Goal: Information Seeking & Learning: Learn about a topic

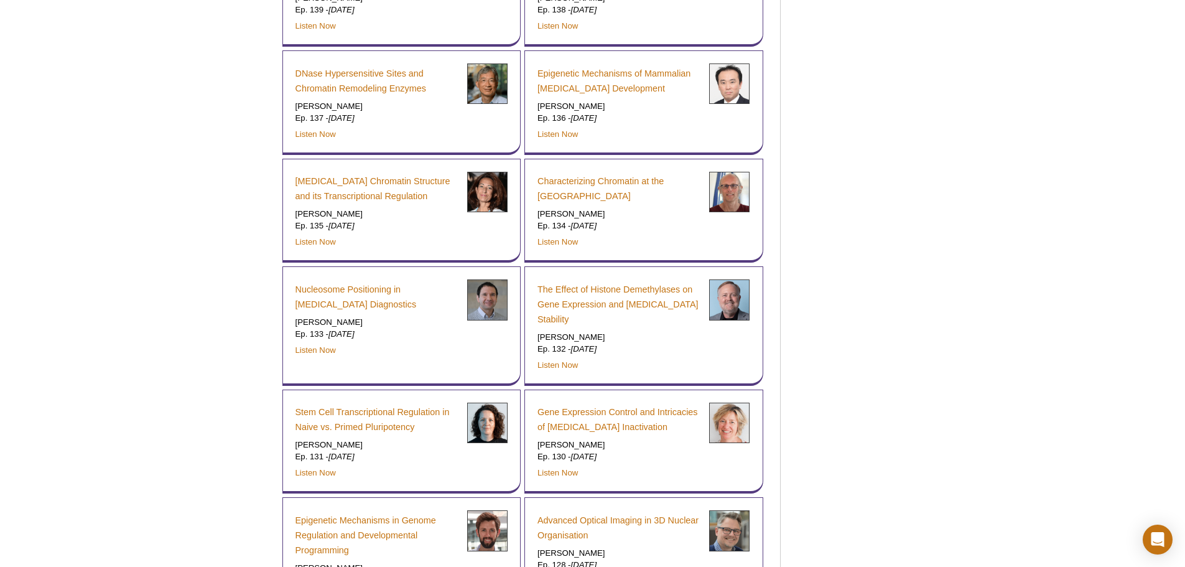
scroll to position [1327, 0]
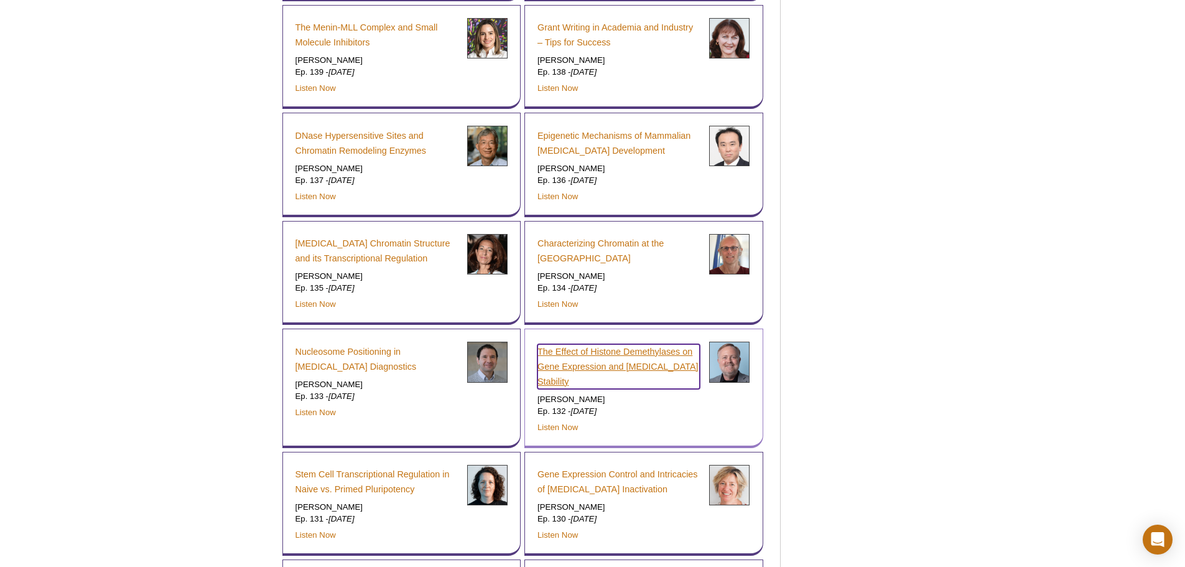
click at [614, 364] on link "The Effect of Histone Demethylases on Gene Expression and Cancer Cell Stability" at bounding box center [618, 366] width 162 height 45
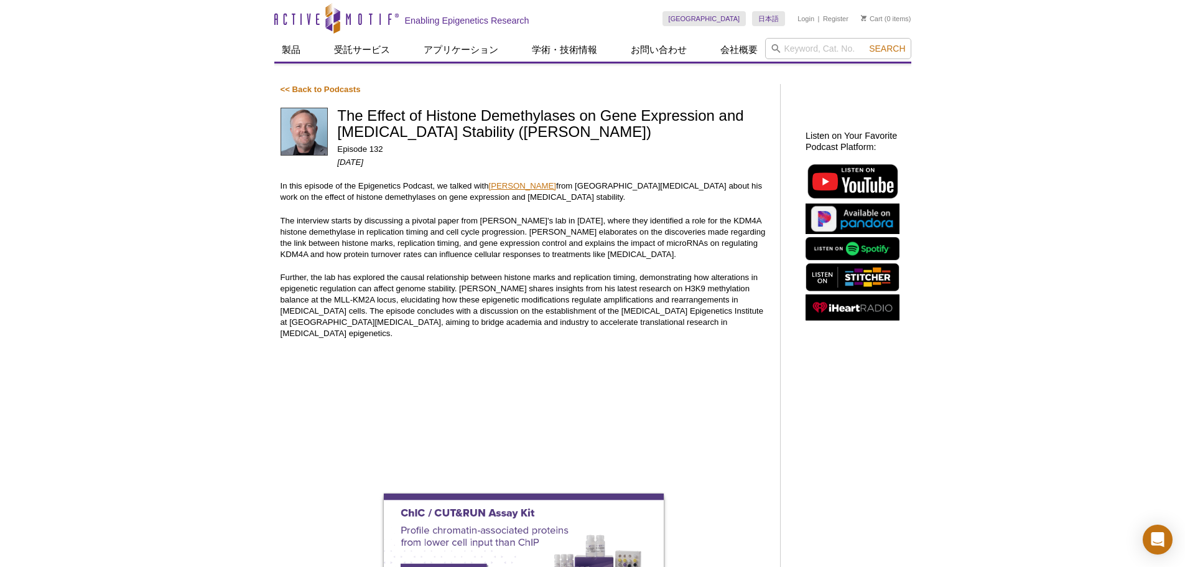
drag, startPoint x: 489, startPoint y: 181, endPoint x: 567, endPoint y: 184, distance: 77.8
click at [567, 184] on p "In this episode of the Epigenetics Podcast, we talked with Johnathan Whetstine …" at bounding box center [523, 191] width 487 height 22
click at [556, 185] on link "Johnathan Whetstine" at bounding box center [522, 185] width 67 height 9
drag, startPoint x: 588, startPoint y: 183, endPoint x: 685, endPoint y: 185, distance: 97.0
click at [685, 185] on p "In this episode of the Epigenetics Podcast, we talked with Johnathan Whetstine …" at bounding box center [523, 191] width 487 height 22
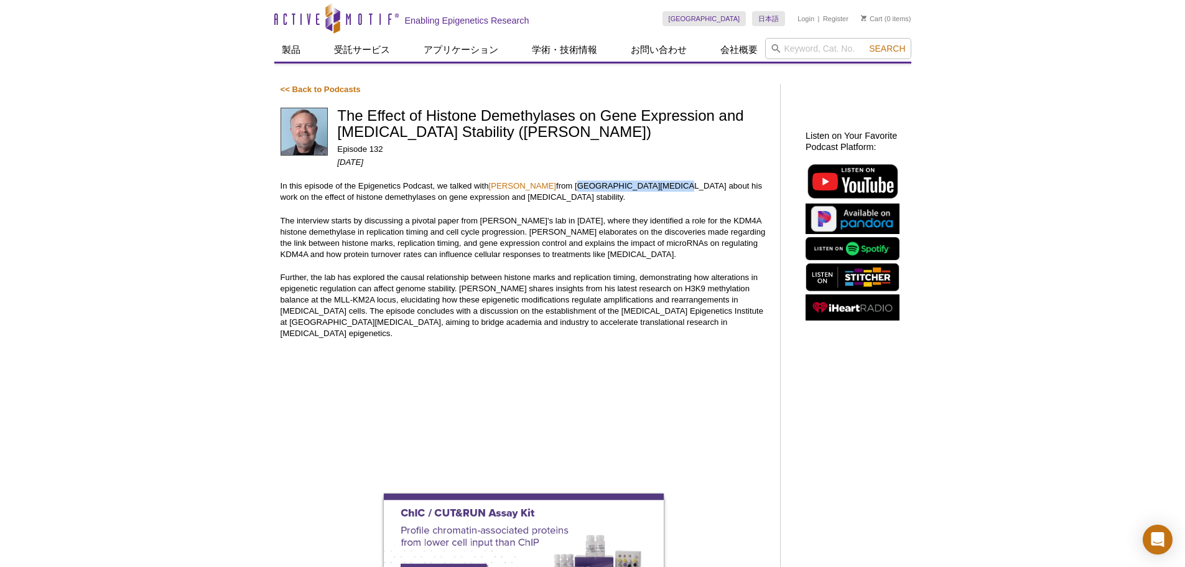
copy p "Fox Chase Cancer Center"
drag, startPoint x: 342, startPoint y: 116, endPoint x: 378, endPoint y: 116, distance: 36.1
click at [378, 116] on h1 "The Effect of Histone Demethylases on Gene Expression and [MEDICAL_DATA] Stabil…" at bounding box center [552, 125] width 430 height 34
click at [340, 116] on h1 "The Effect of Histone Demethylases on Gene Expression and [MEDICAL_DATA] Stabil…" at bounding box center [552, 125] width 430 height 34
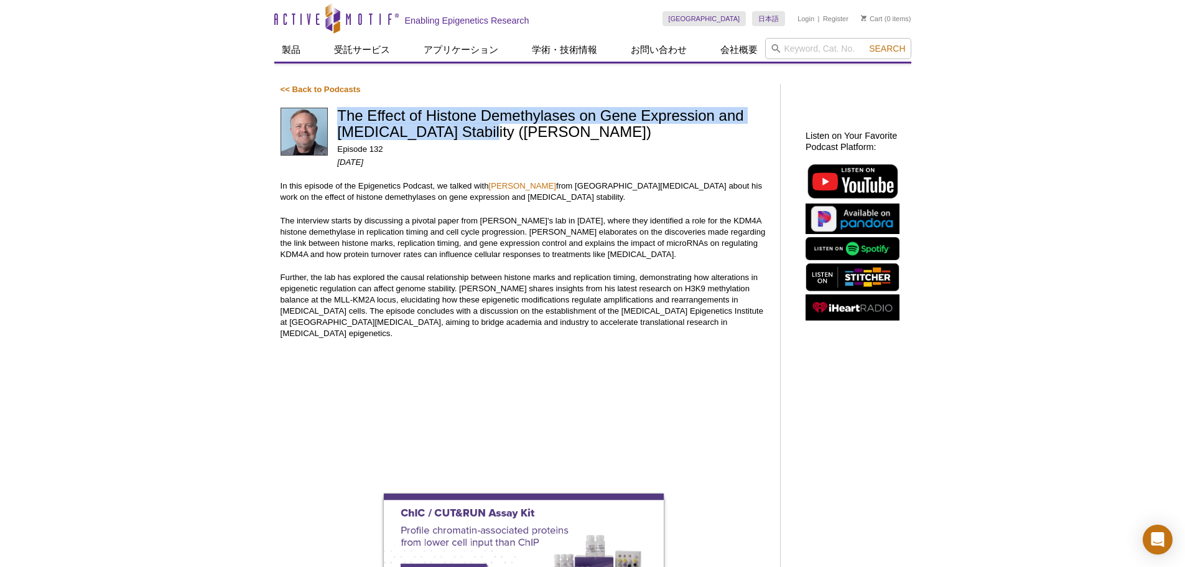
drag, startPoint x: 339, startPoint y: 116, endPoint x: 471, endPoint y: 131, distance: 133.3
click at [471, 131] on h1 "The Effect of Histone Demethylases on Gene Expression and [MEDICAL_DATA] Stabil…" at bounding box center [552, 125] width 430 height 34
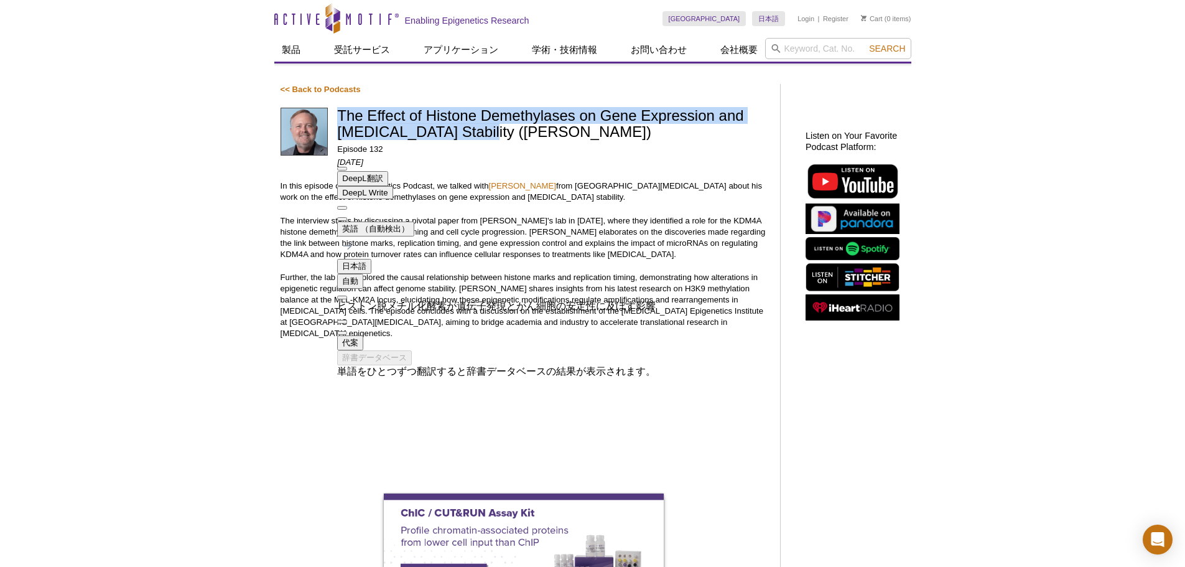
drag, startPoint x: 598, startPoint y: 244, endPoint x: 461, endPoint y: 251, distance: 136.4
click at [461, 300] on div "ヒストン脱メチル化酵素が遺伝子発現とがん細胞の安定性に及ぼす影響" at bounding box center [496, 306] width 318 height 13
drag, startPoint x: 358, startPoint y: 244, endPoint x: 527, endPoint y: 246, distance: 169.2
click at [527, 300] on div "ヒストン脱メチル化酵素が遺伝子発現とがん細胞の安定性に及ぼす影響" at bounding box center [496, 306] width 318 height 13
click at [541, 300] on div "ヒストン脱メチル化酵素が遺伝子発現とがん細胞の安定性に及ぼす影響" at bounding box center [496, 306] width 318 height 13
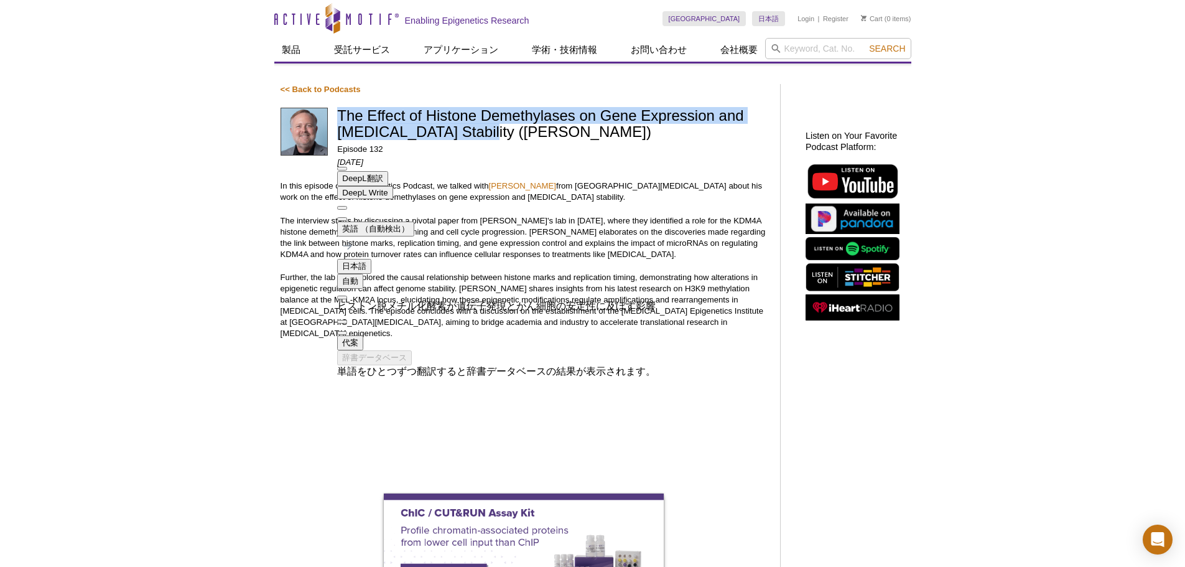
click at [541, 300] on div "ヒストン脱メチル化酵素が遺伝子発現とがん細胞の安定性に及ぼす影響" at bounding box center [496, 306] width 318 height 13
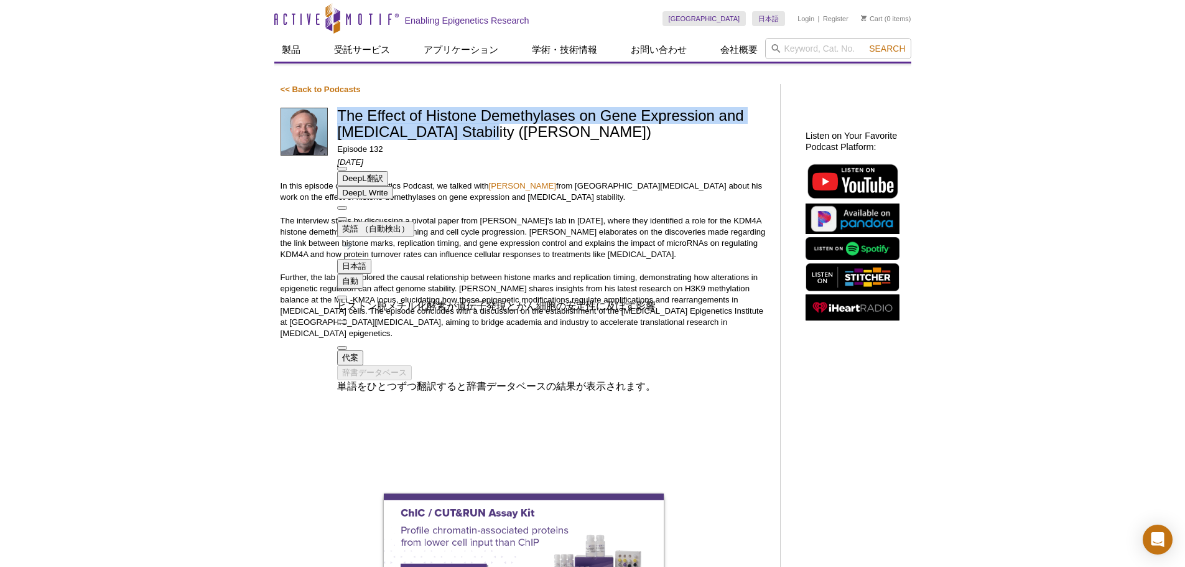
click at [342, 348] on span "button" at bounding box center [342, 348] width 0 height 0
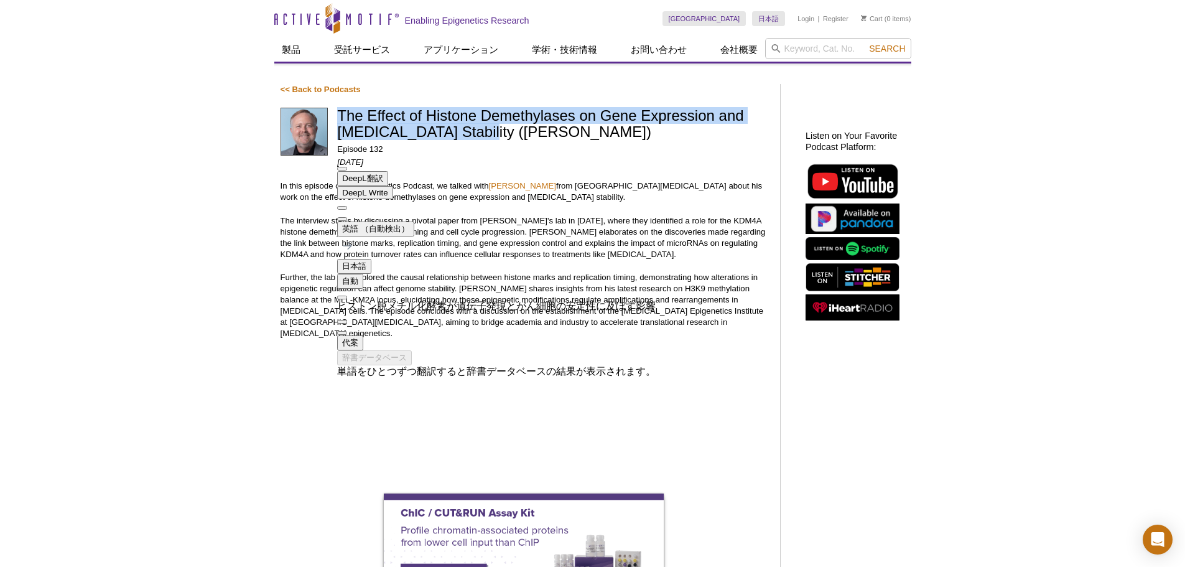
click at [347, 217] on button at bounding box center [342, 219] width 10 height 4
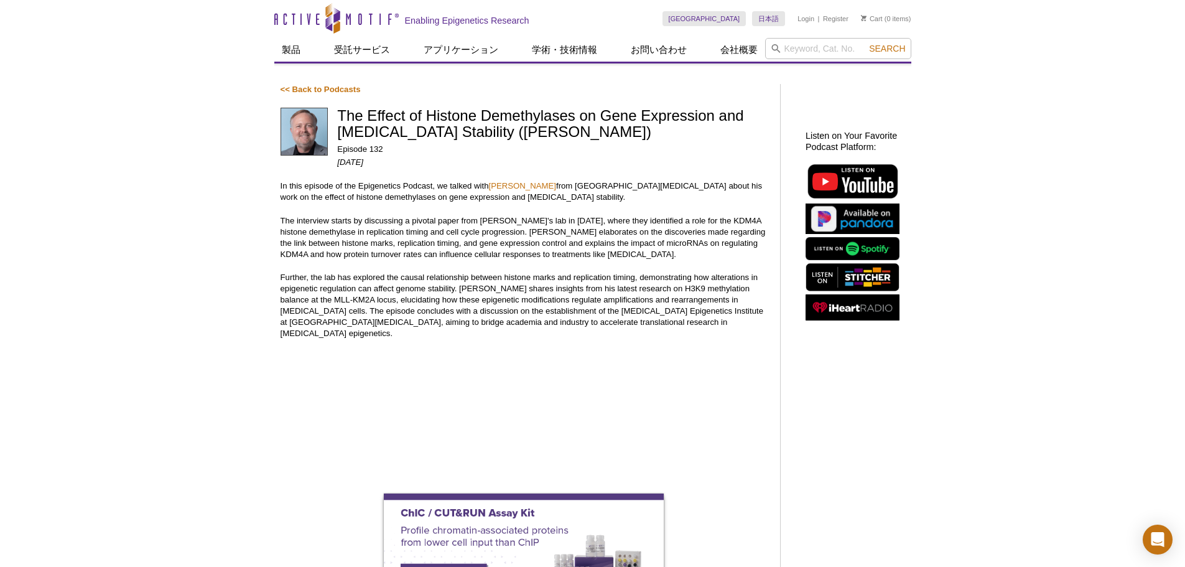
click at [465, 221] on p "The interview starts by discussing a pivotal paper from Jonathan's lab in 2010,…" at bounding box center [523, 237] width 487 height 45
drag, startPoint x: 483, startPoint y: 133, endPoint x: 619, endPoint y: 127, distance: 136.3
click at [619, 127] on h1 "The Effect of Histone Demethylases on Gene Expression and [MEDICAL_DATA] Stabil…" at bounding box center [552, 125] width 430 height 34
copy h1 "Johnathan Whetstine"
click at [445, 129] on h1 "The Effect of Histone Demethylases on Gene Expression and [MEDICAL_DATA] Stabil…" at bounding box center [552, 125] width 430 height 34
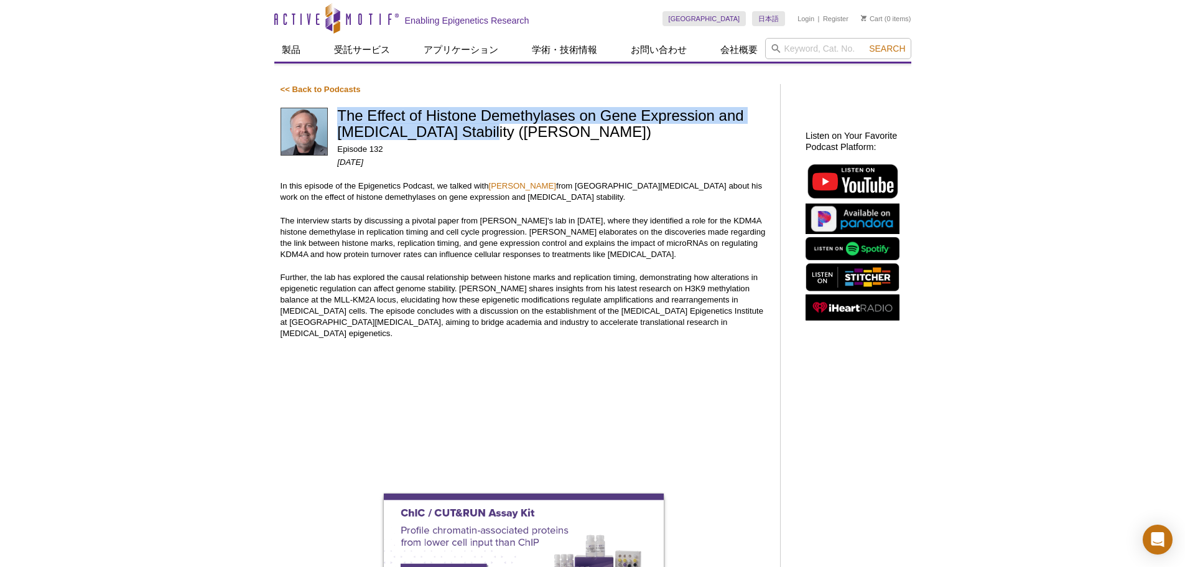
drag, startPoint x: 338, startPoint y: 110, endPoint x: 470, endPoint y: 136, distance: 134.3
click at [470, 136] on h1 "The Effect of Histone Demethylases on Gene Expression and [MEDICAL_DATA] Stabil…" at bounding box center [552, 125] width 430 height 34
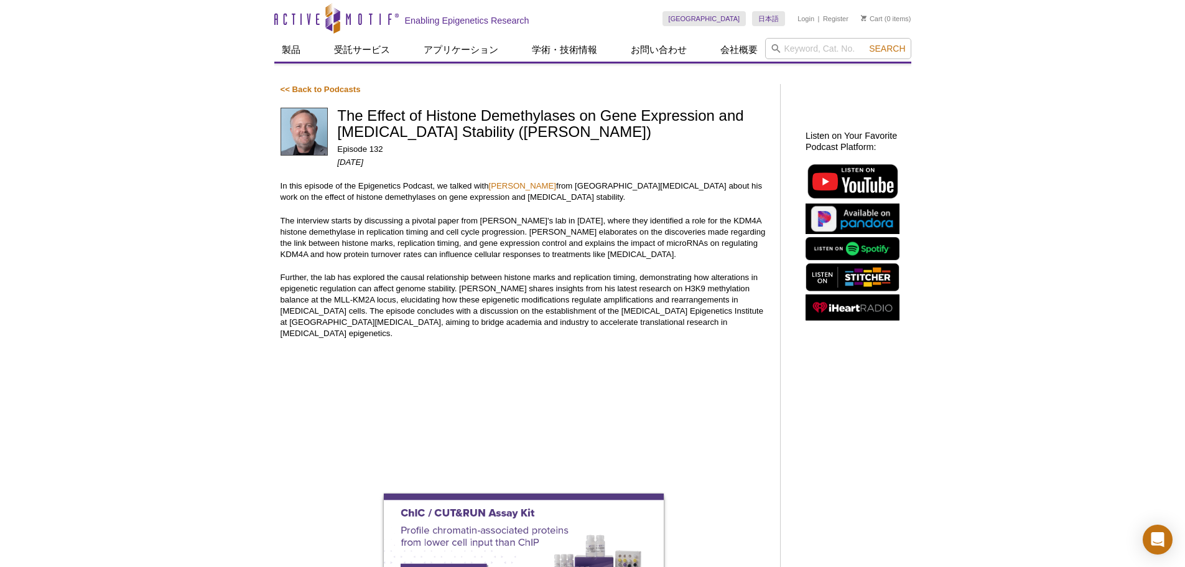
click at [531, 176] on div "The Effect of Histone Demethylases on Gene Expression and Cancer Cell Stability…" at bounding box center [552, 144] width 430 height 73
click at [535, 185] on link "Johnathan Whetstine" at bounding box center [522, 185] width 67 height 9
click at [502, 183] on link "Johnathan Whetstine" at bounding box center [522, 185] width 67 height 9
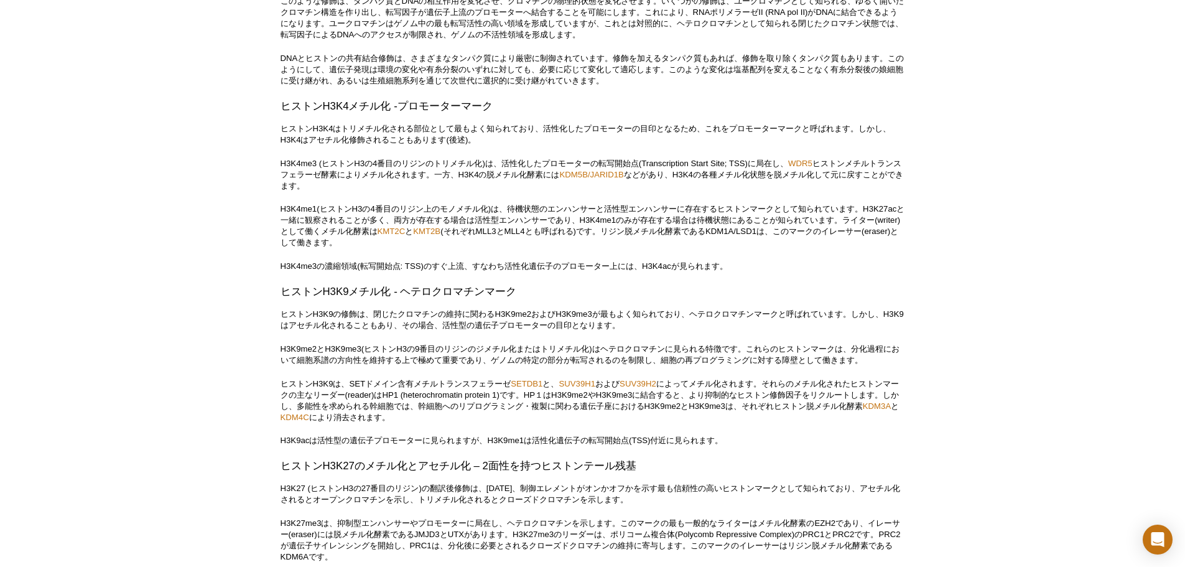
scroll to position [2124, 0]
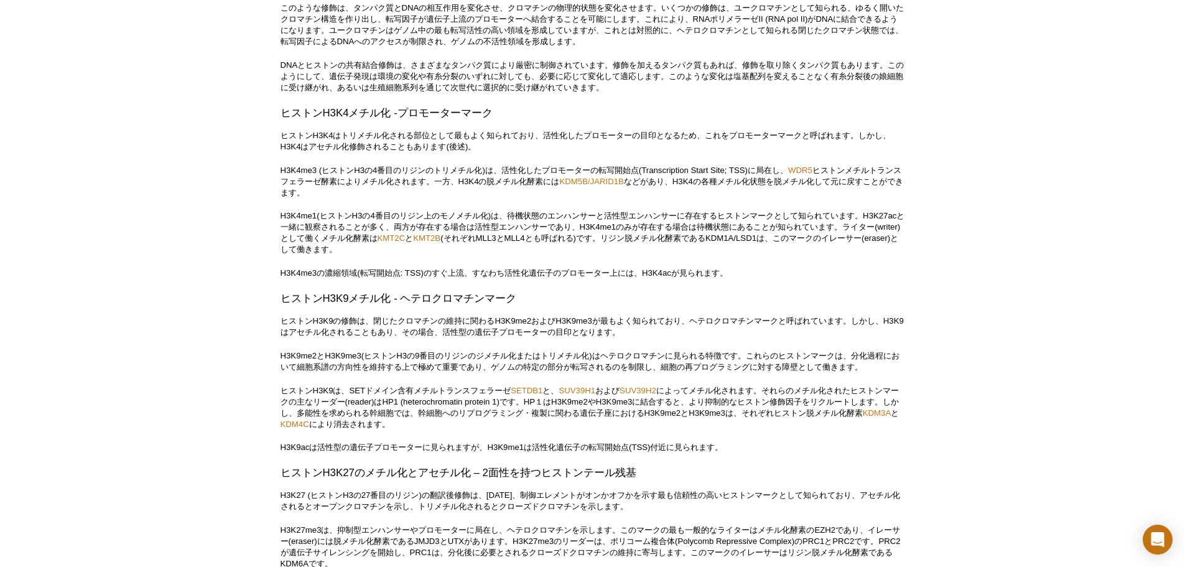
drag, startPoint x: 865, startPoint y: 295, endPoint x: 874, endPoint y: 291, distance: 10.3
click at [865, 255] on p "H3K4me1(ヒストンH3の4番目のリジン上のモノメチル化)は、待機状態のエンハンサーと活性型エンハンサーに存在するヒストンマークとして知られています。H3…" at bounding box center [592, 232] width 624 height 45
